Goal: Task Accomplishment & Management: Manage account settings

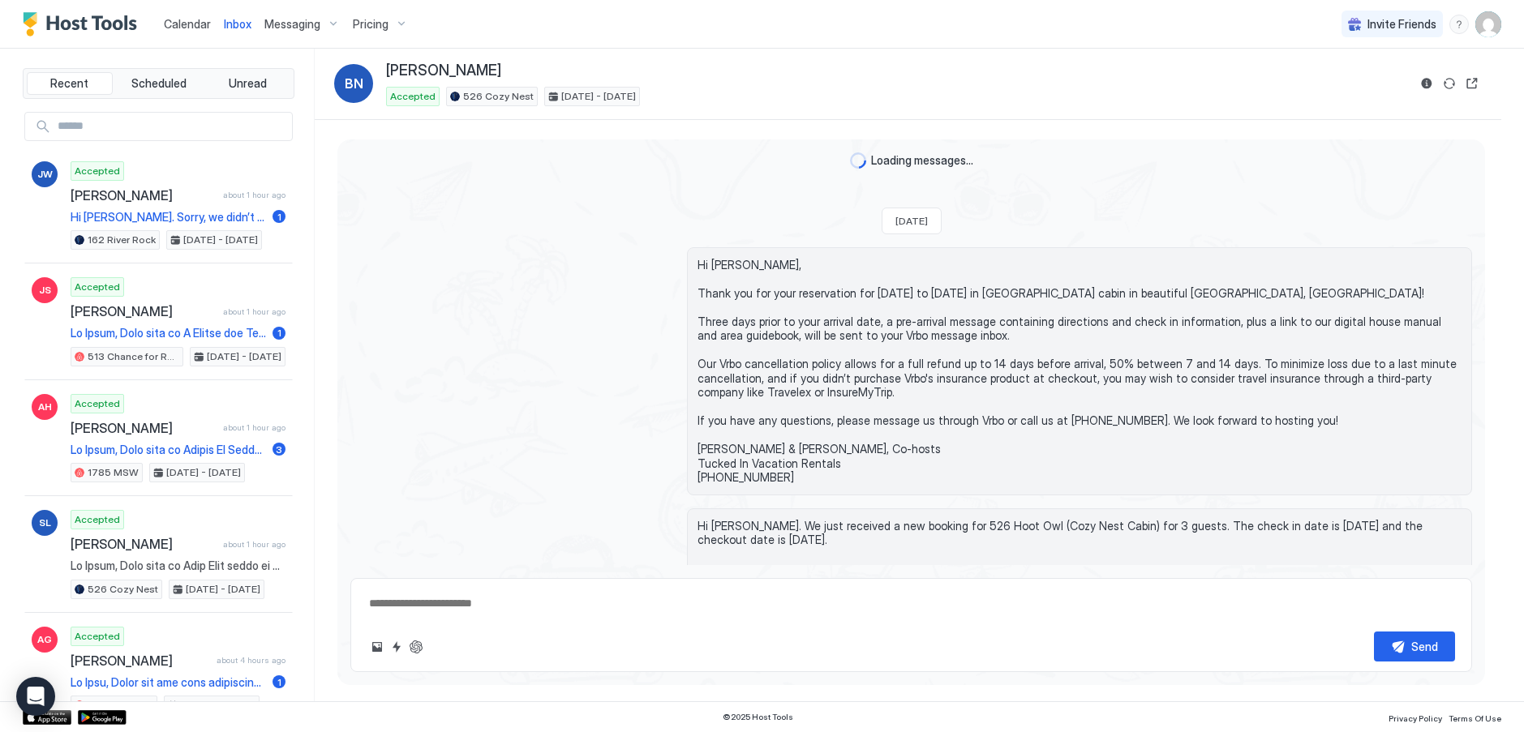
scroll to position [161, 0]
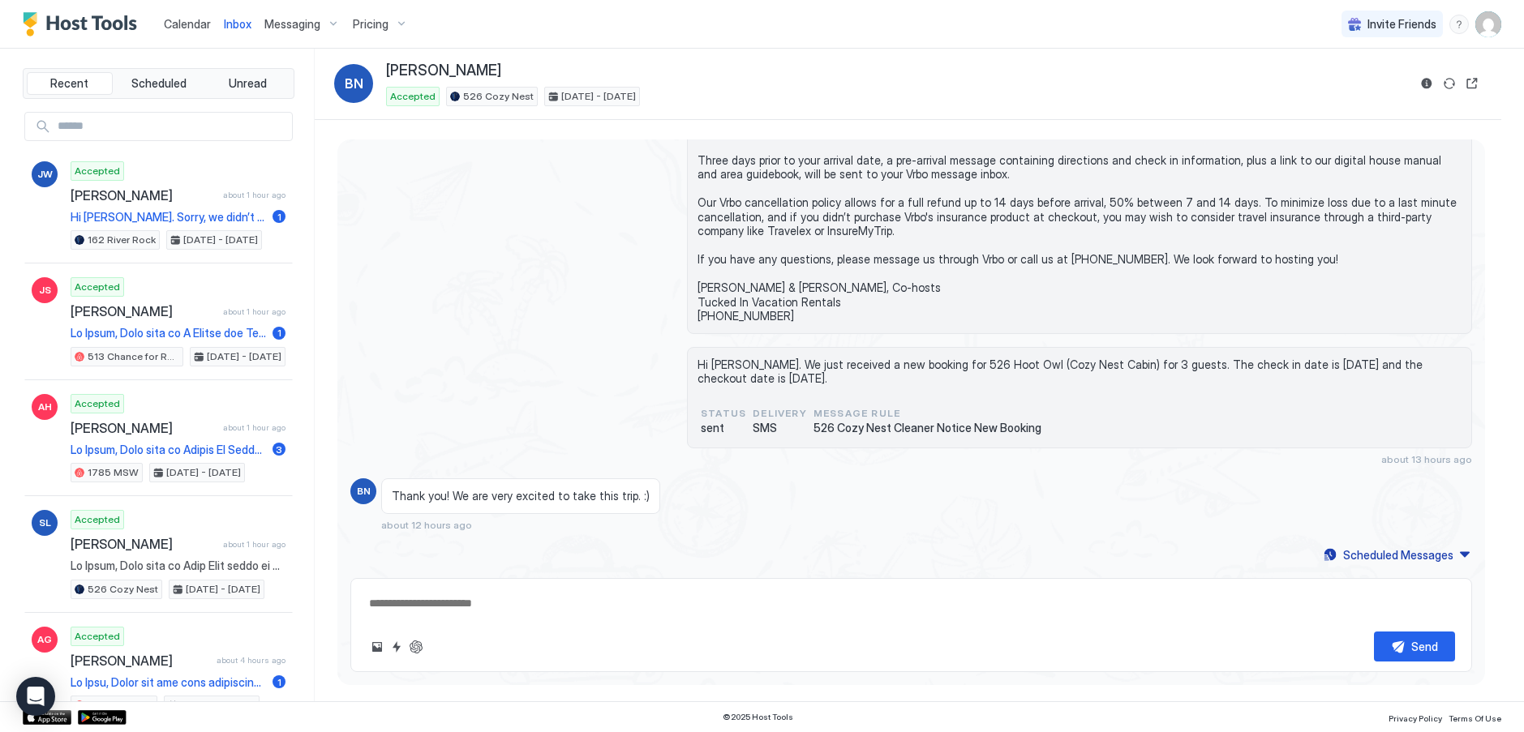
click at [195, 15] on div "Calendar" at bounding box center [187, 24] width 60 height 30
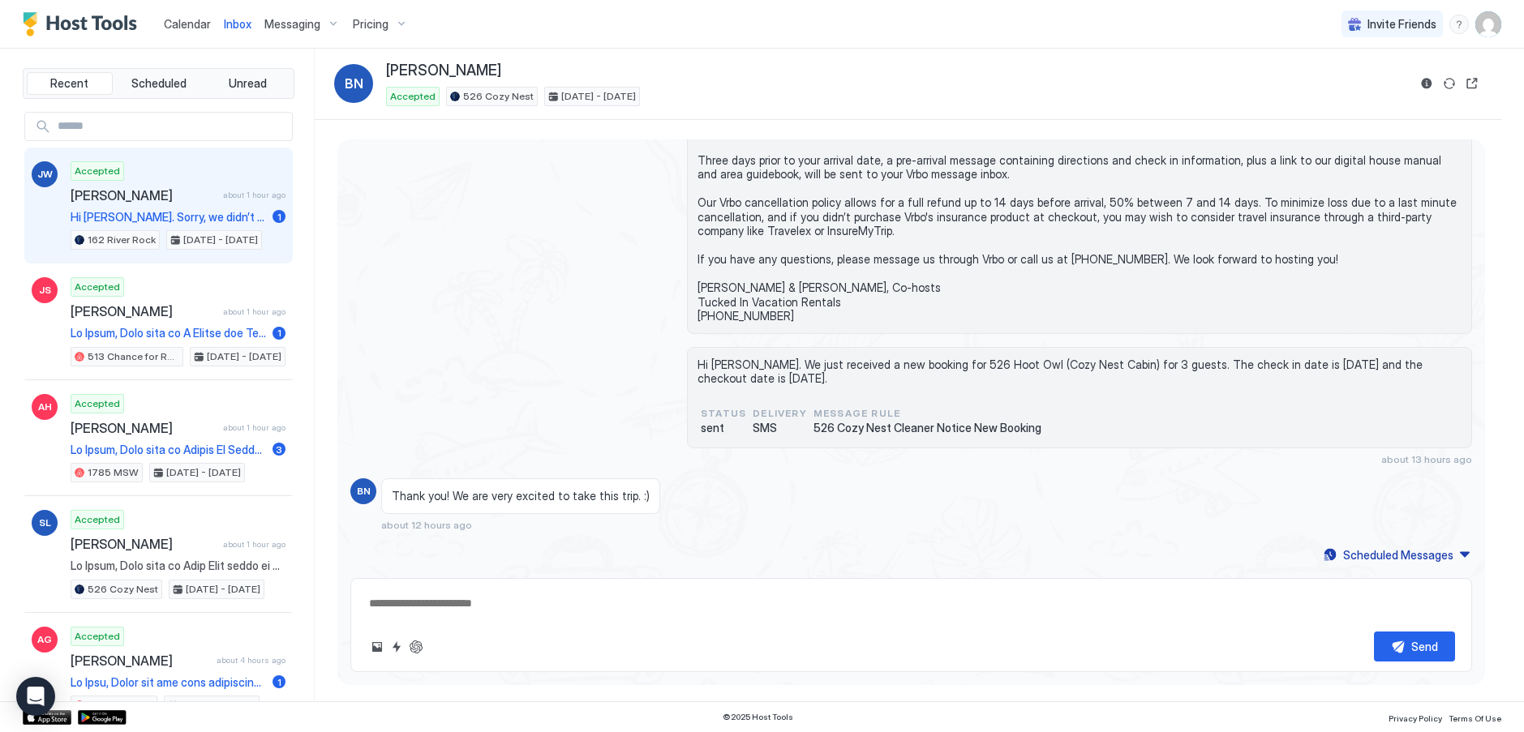
click at [113, 199] on span "[PERSON_NAME]" at bounding box center [144, 195] width 146 height 16
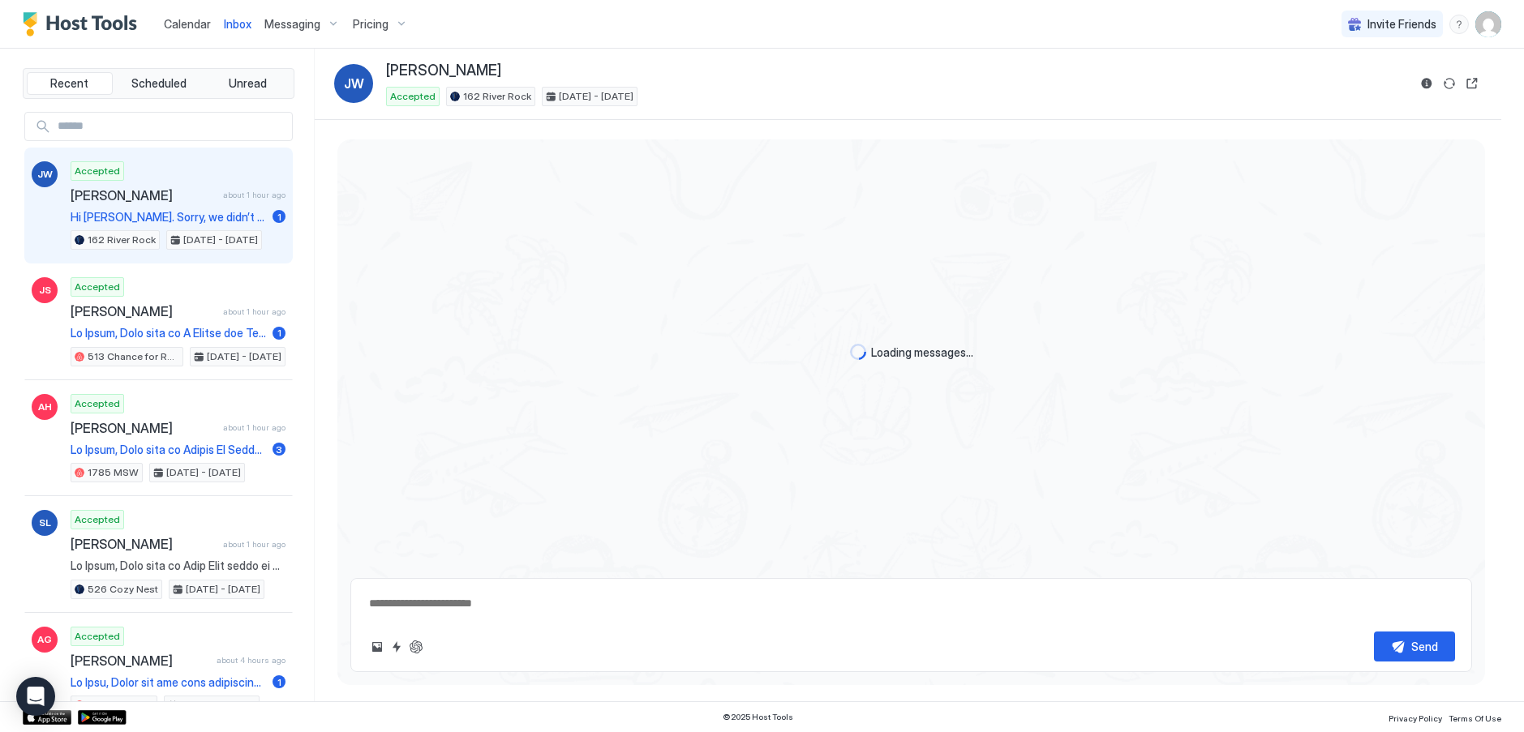
type textarea "*"
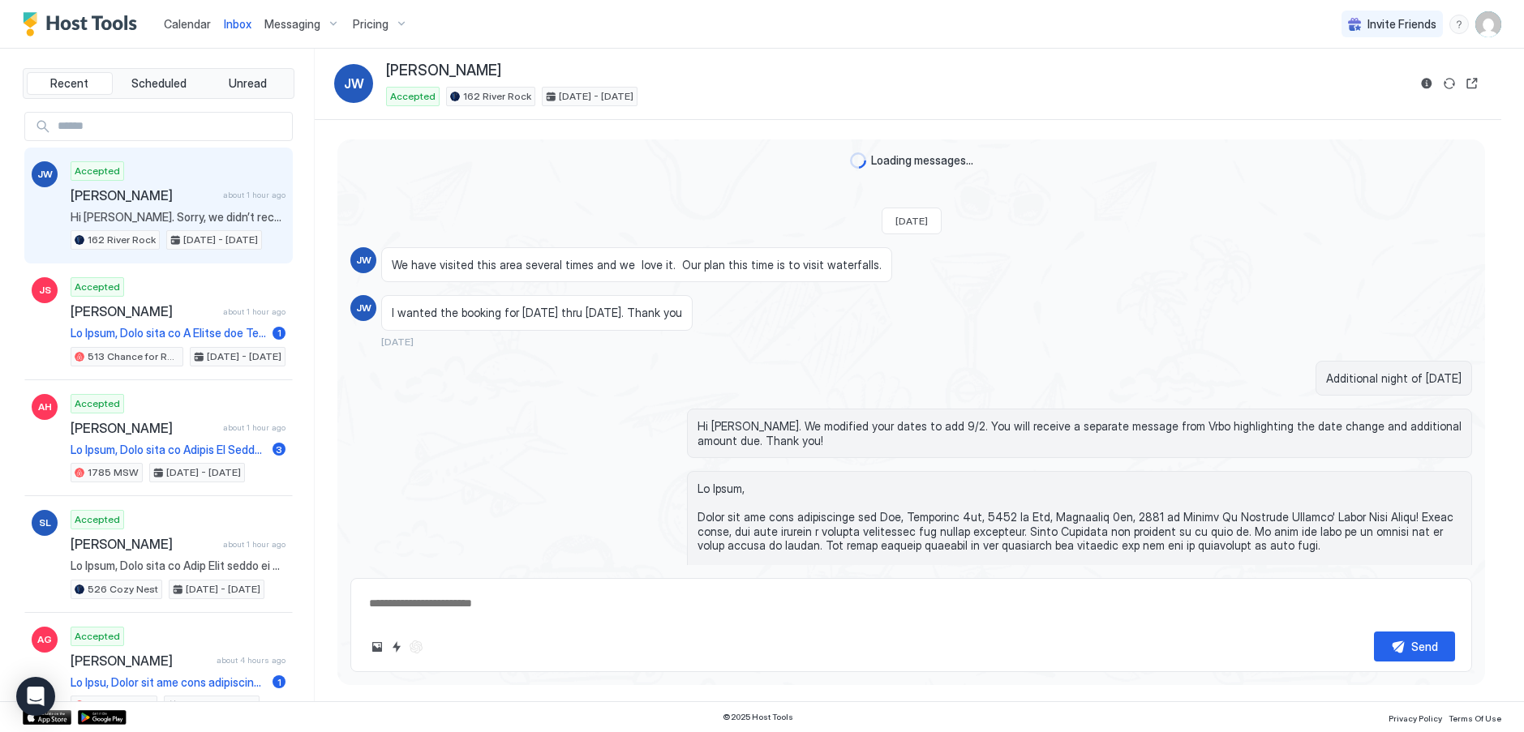
scroll to position [2984, 0]
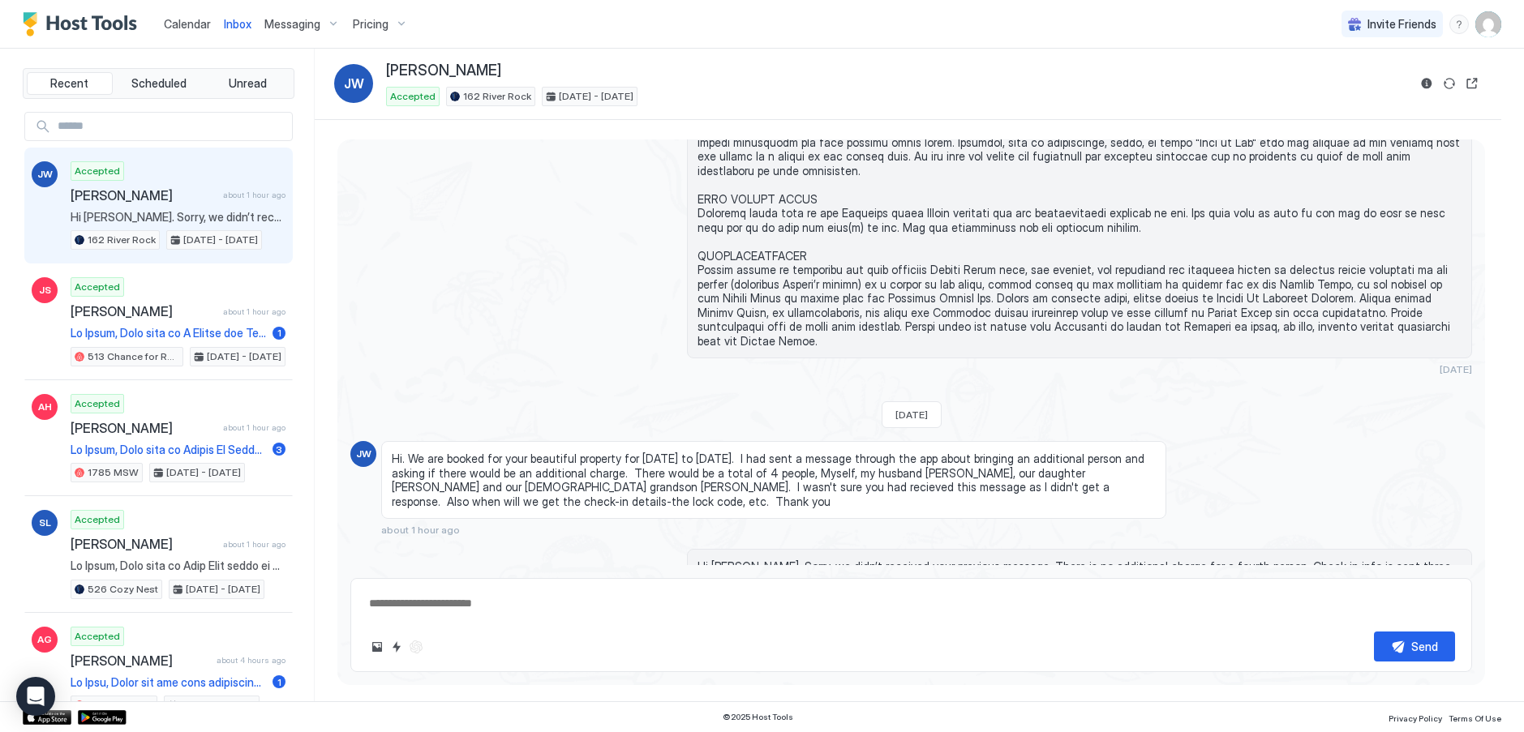
click at [187, 26] on span "Calendar" at bounding box center [187, 24] width 47 height 14
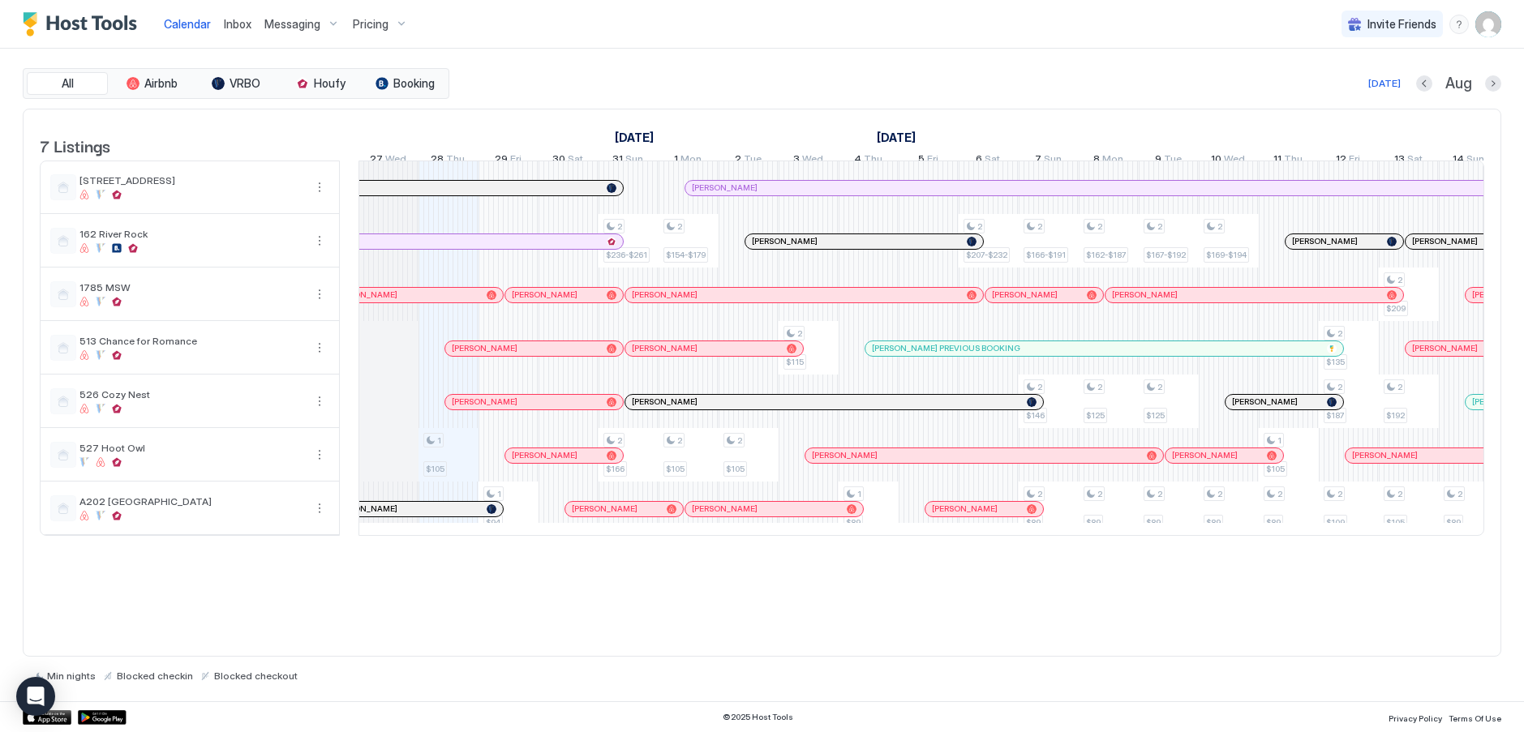
scroll to position [0, 995]
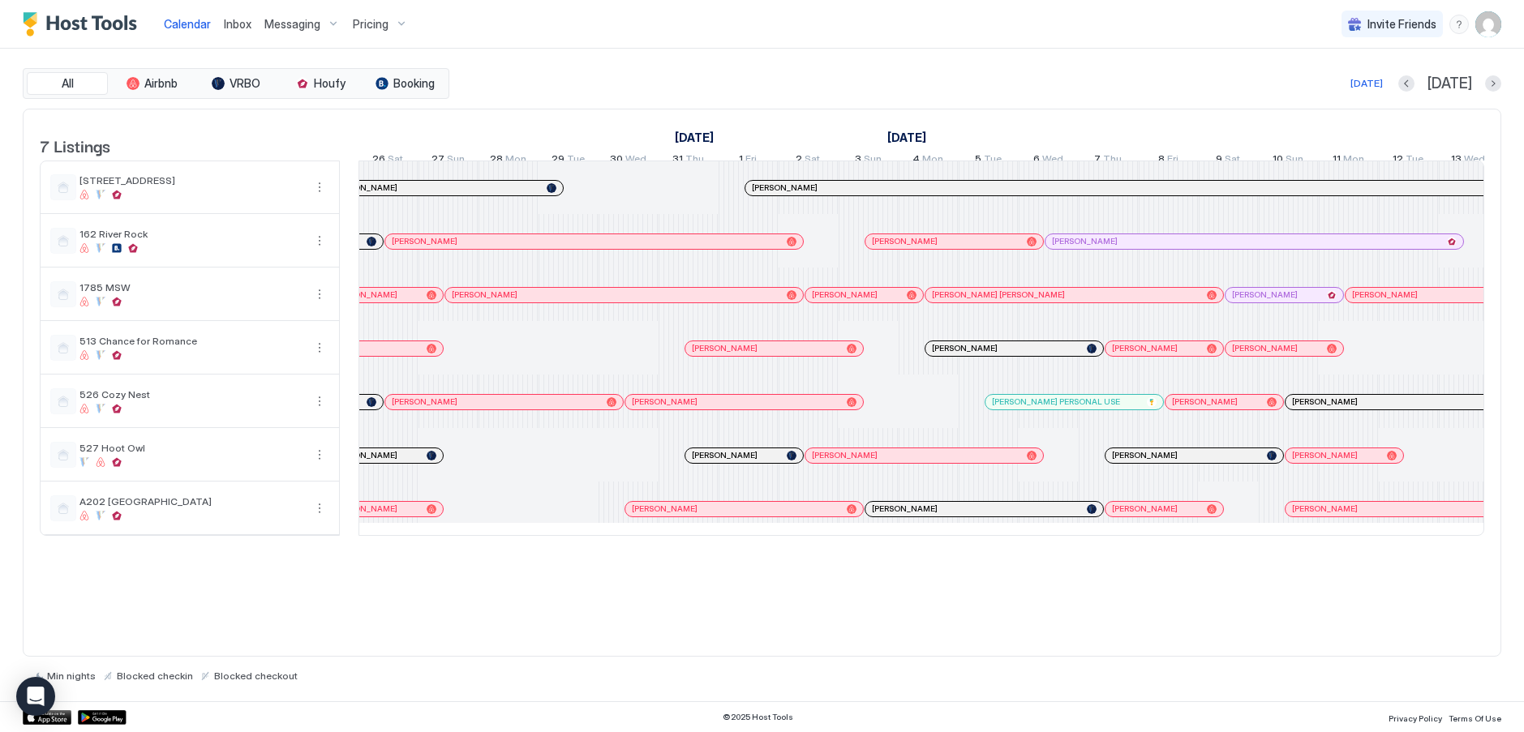
click at [191, 26] on span "Calendar" at bounding box center [187, 24] width 47 height 14
click at [1491, 84] on button "Next month" at bounding box center [1493, 83] width 16 height 16
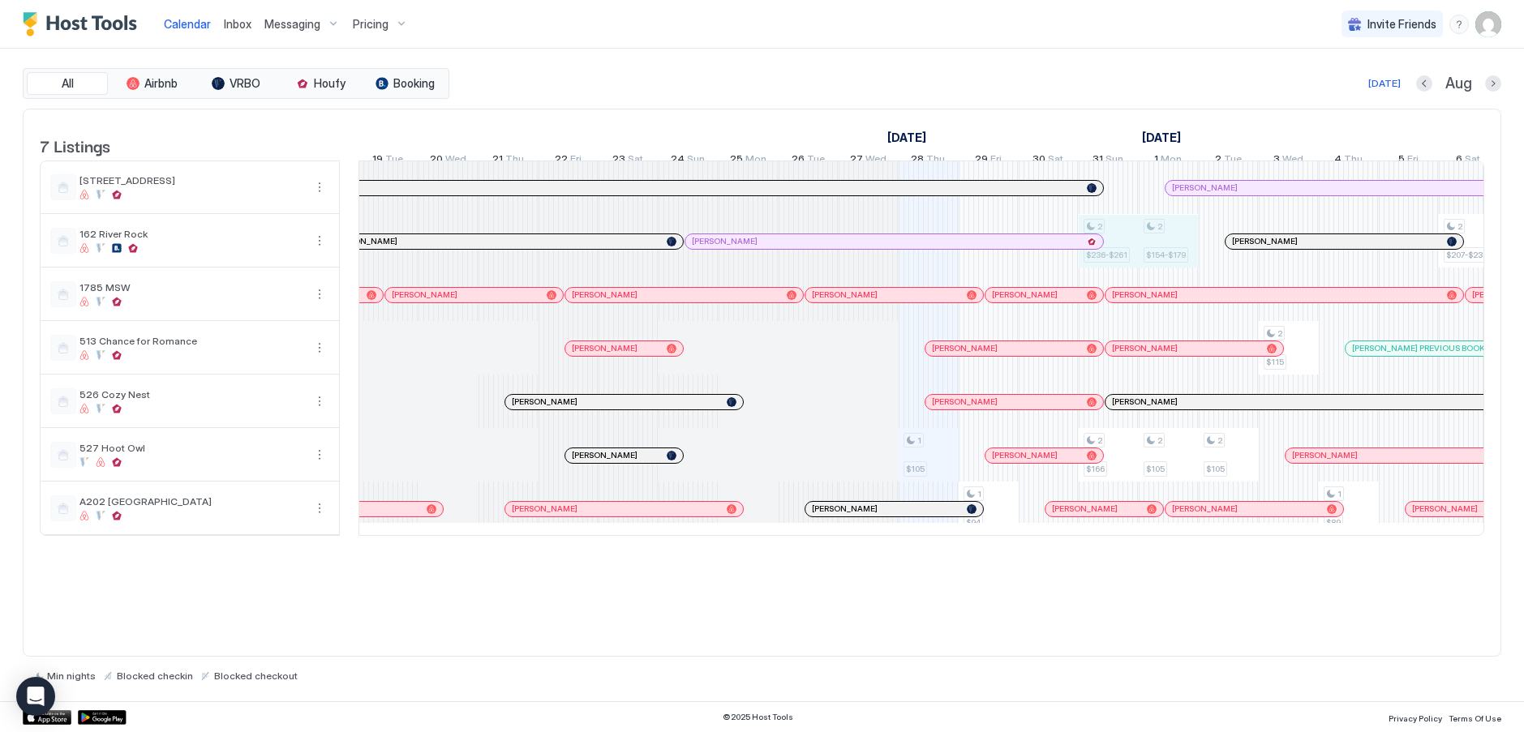
drag, startPoint x: 1121, startPoint y: 250, endPoint x: 1166, endPoint y: 250, distance: 45.4
click at [1166, 250] on div "1 $105 1 $94 2 $236-$261 2 $166 2 $154-$179 2 $105 2 $105 2 $115 1 $89 2 $207-$…" at bounding box center [1229, 348] width 3542 height 374
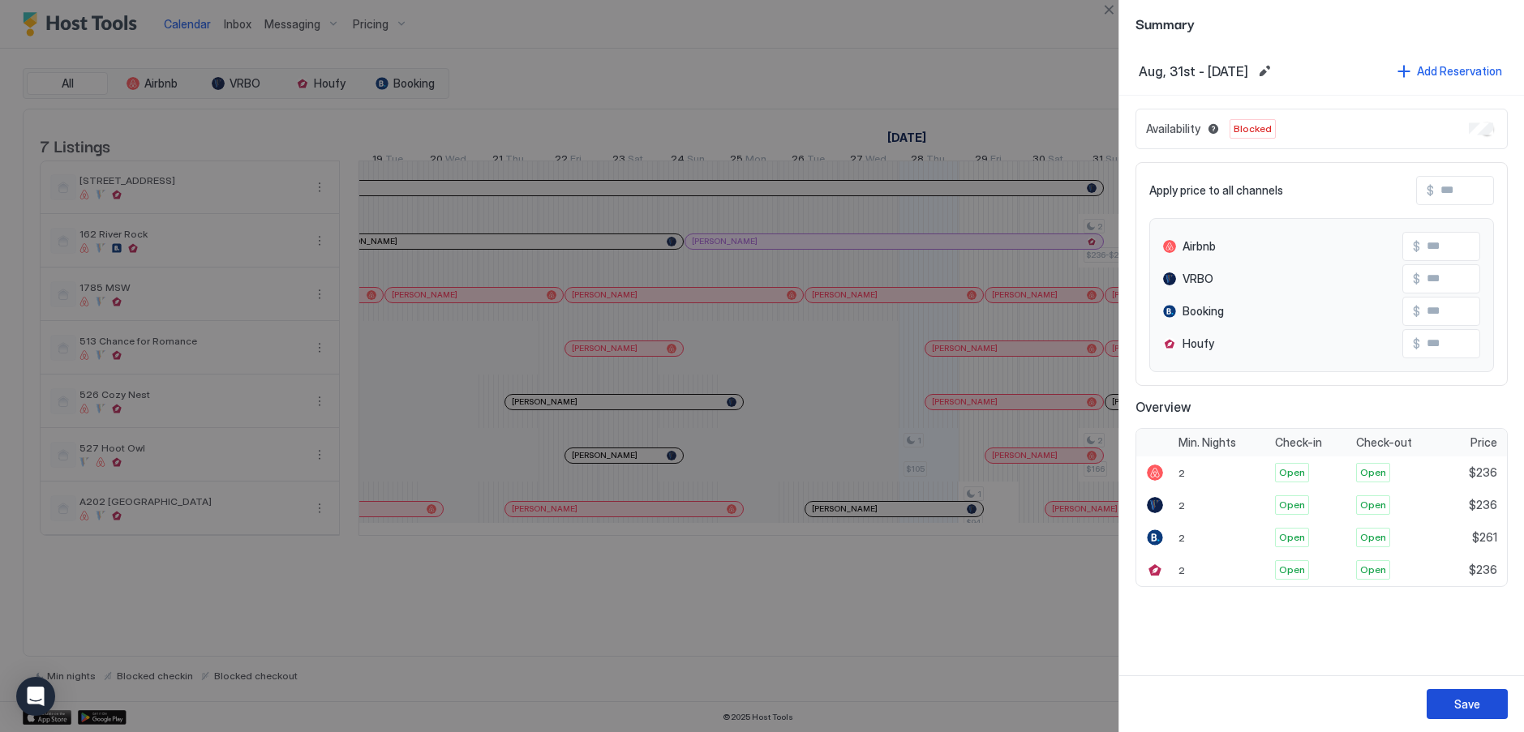
click at [1471, 699] on div "Save" at bounding box center [1467, 704] width 26 height 17
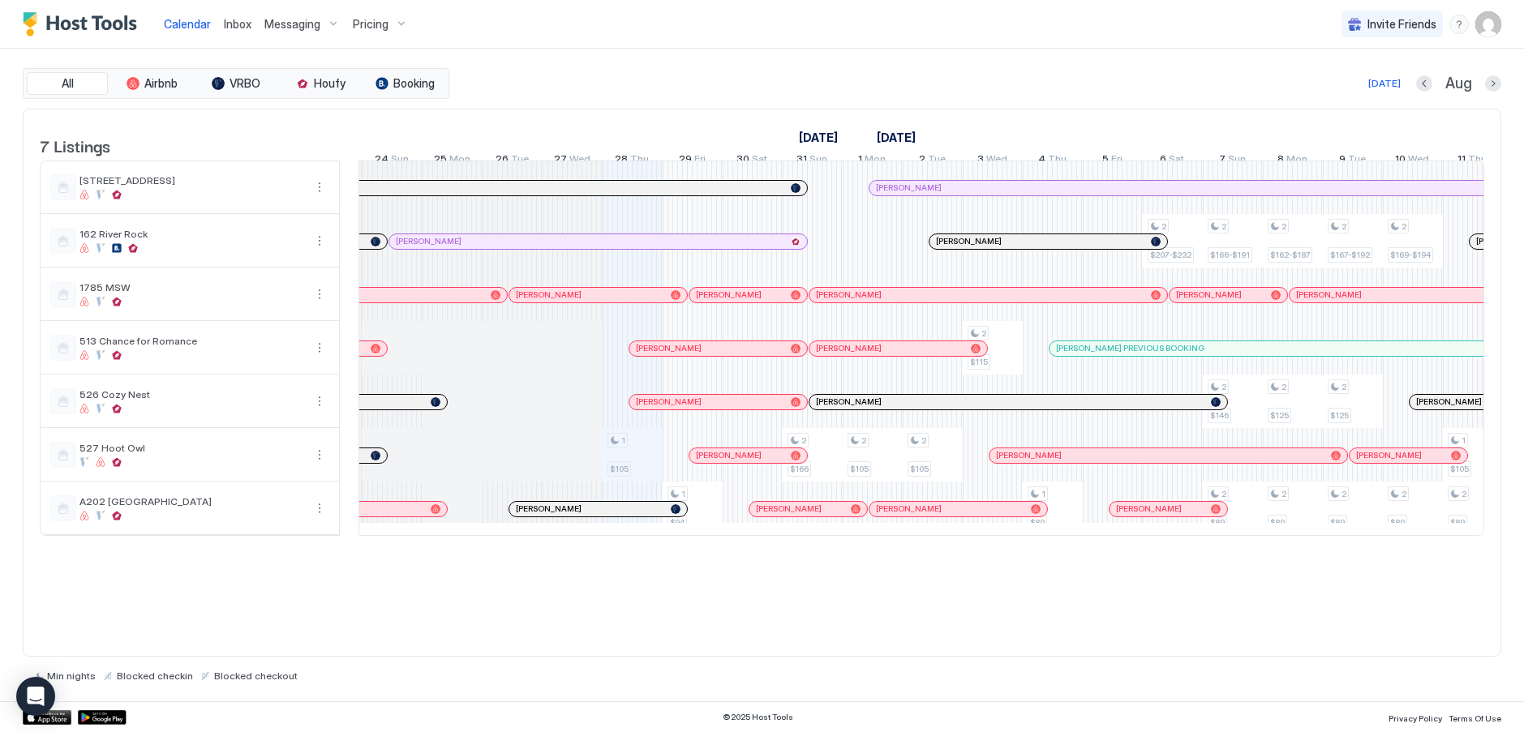
scroll to position [0, 1192]
click at [675, 355] on div at bounding box center [674, 348] width 13 height 13
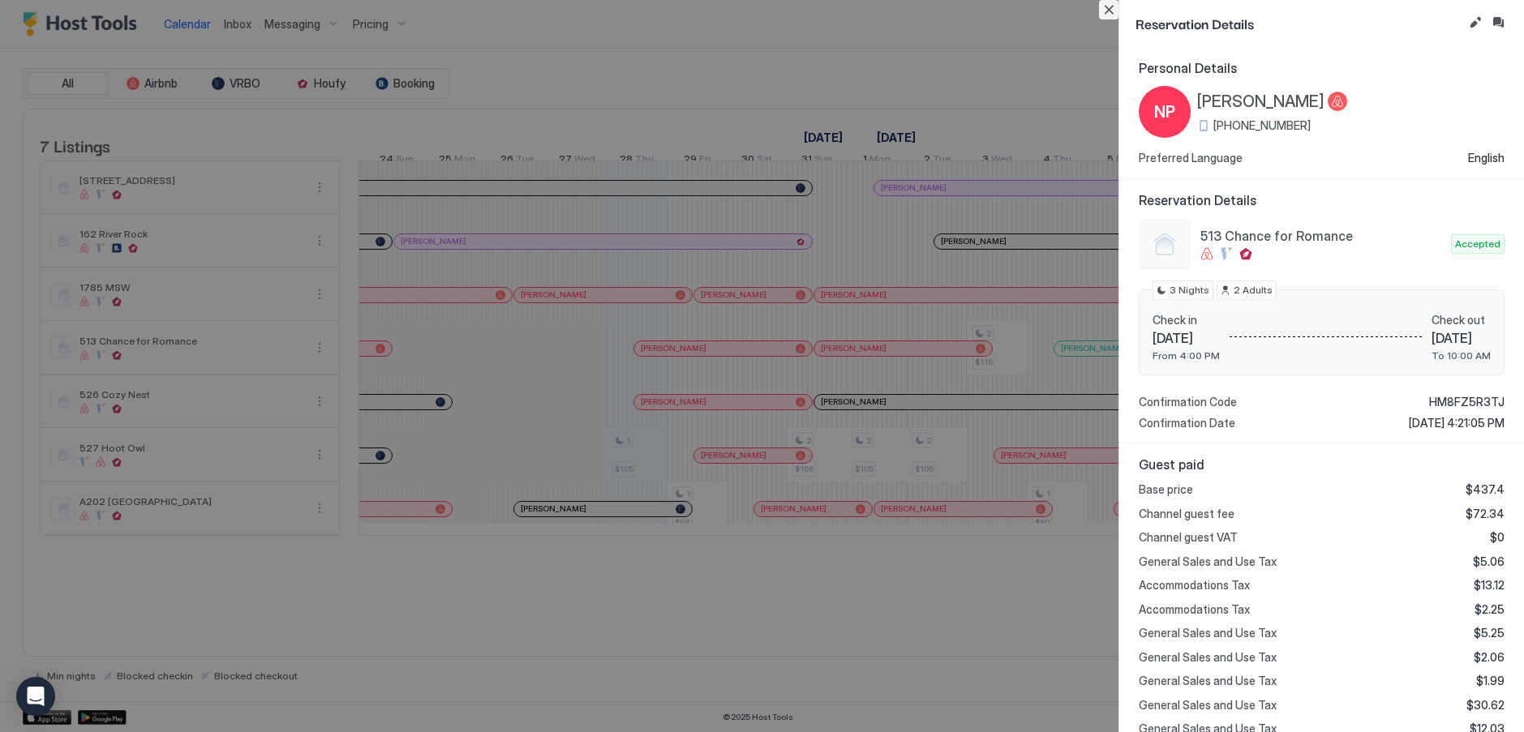
click at [1115, 15] on button "Close" at bounding box center [1108, 9] width 19 height 19
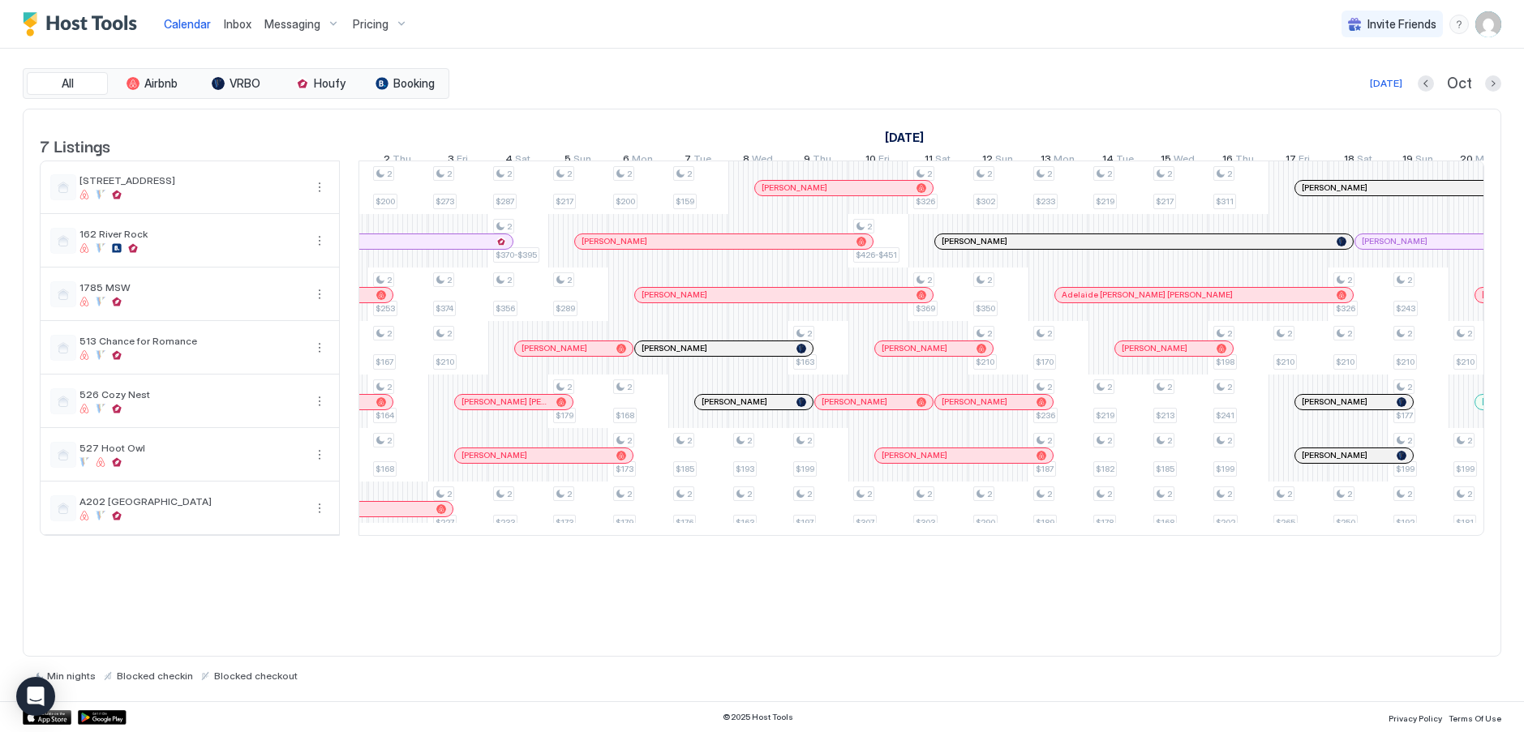
scroll to position [0, 2343]
